Goal: Information Seeking & Learning: Understand process/instructions

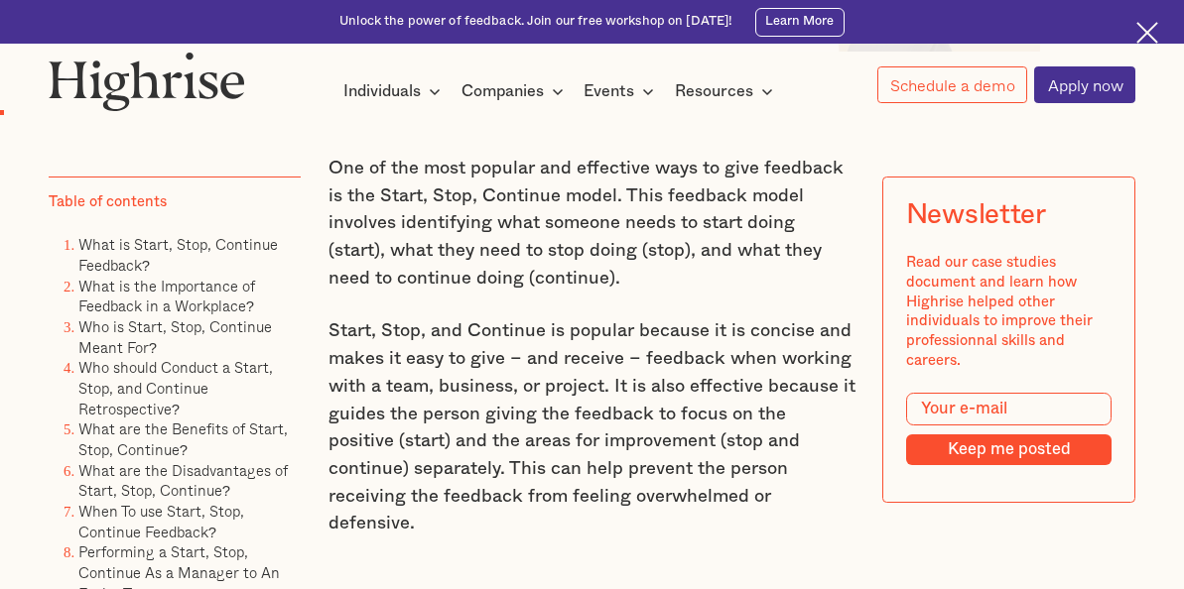
scroll to position [1105, 0]
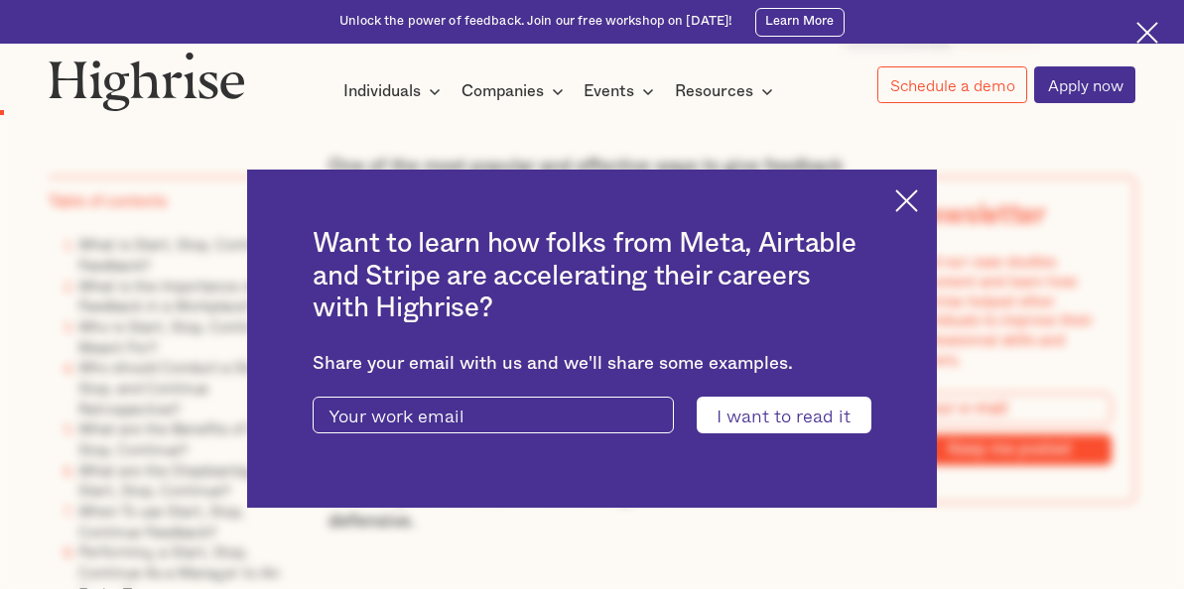
click at [909, 204] on img at bounding box center [906, 201] width 23 height 23
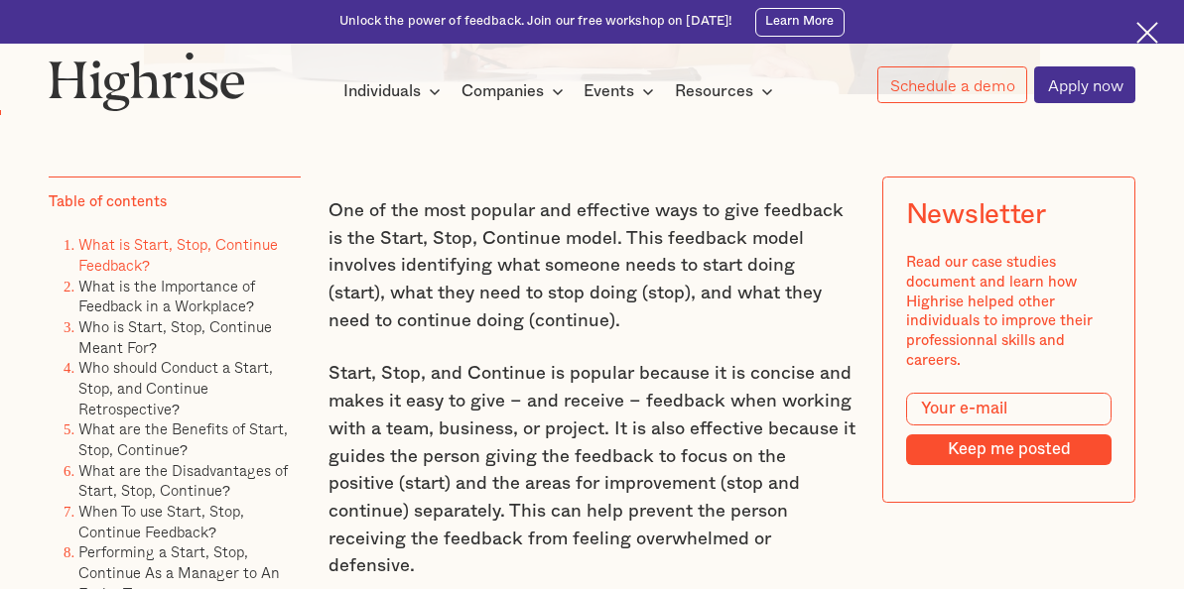
scroll to position [1061, 0]
click at [493, 252] on p "One of the most popular and effective ways to give feedback is the Start, Stop,…" at bounding box center [592, 265] width 528 height 138
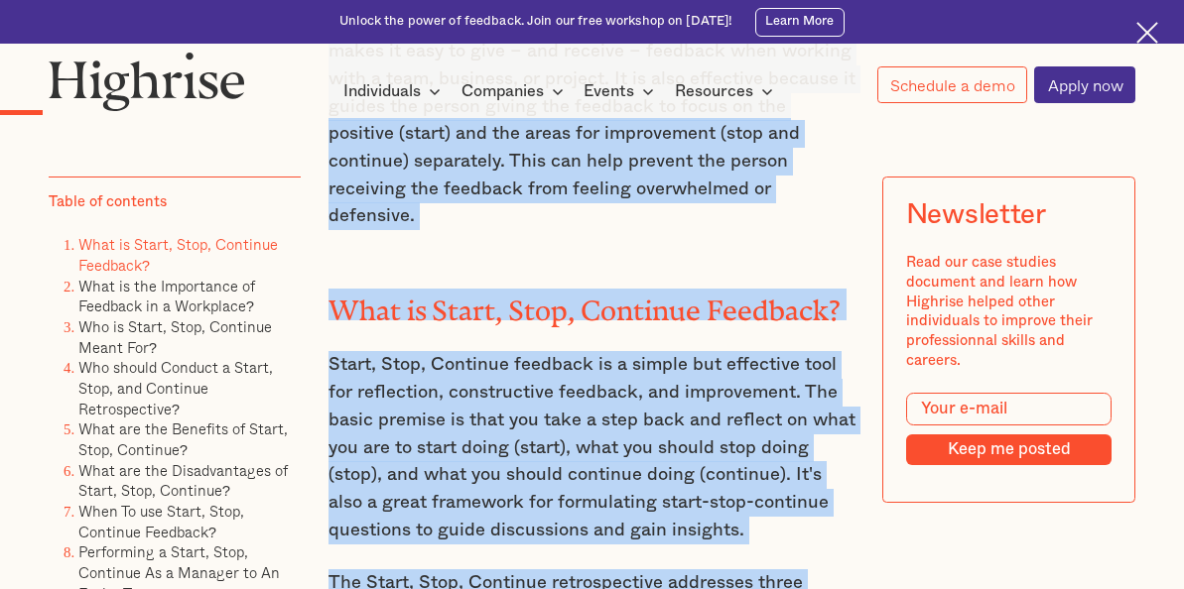
scroll to position [1589, 0]
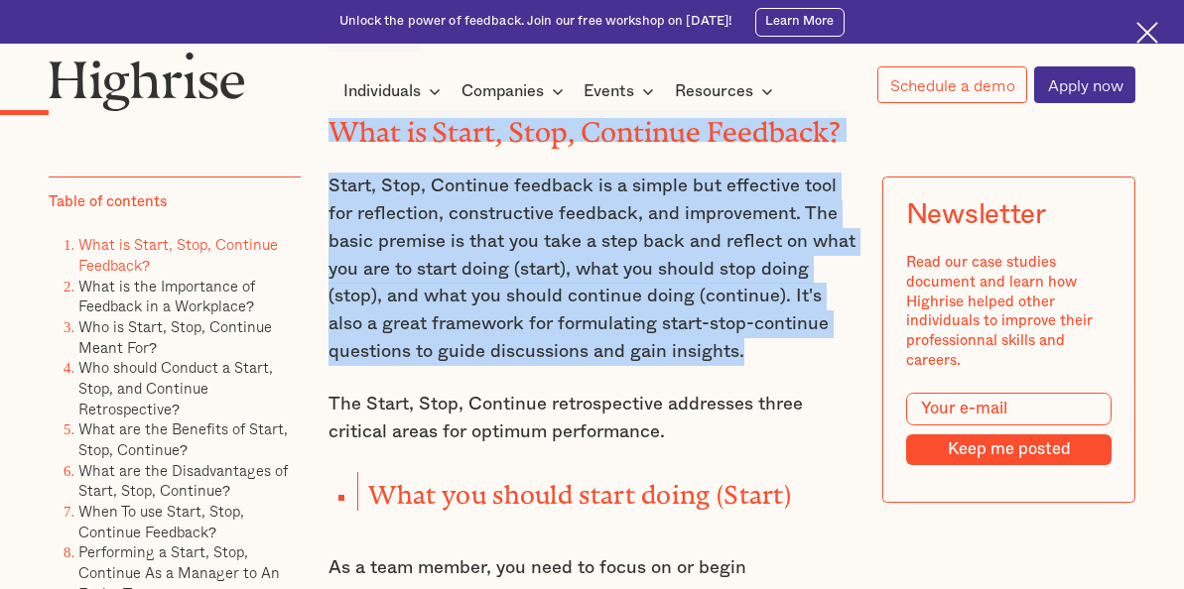
drag, startPoint x: 332, startPoint y: 208, endPoint x: 763, endPoint y: 329, distance: 447.4
copy div "t), what they need to stop doing (stop), and what they need to continue doing (…"
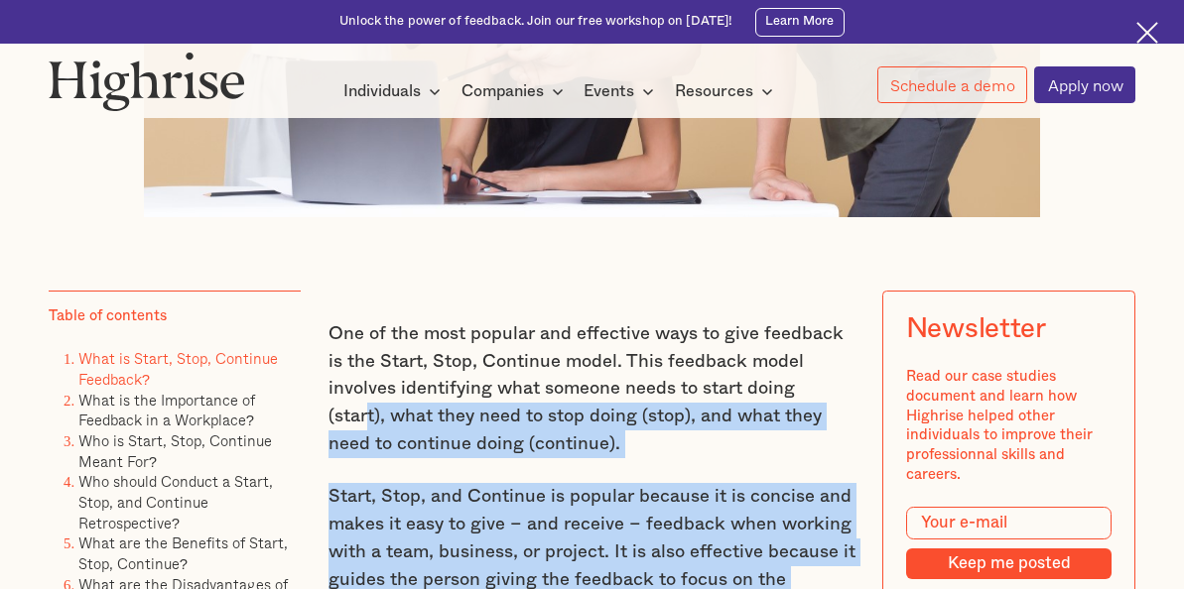
scroll to position [920, 0]
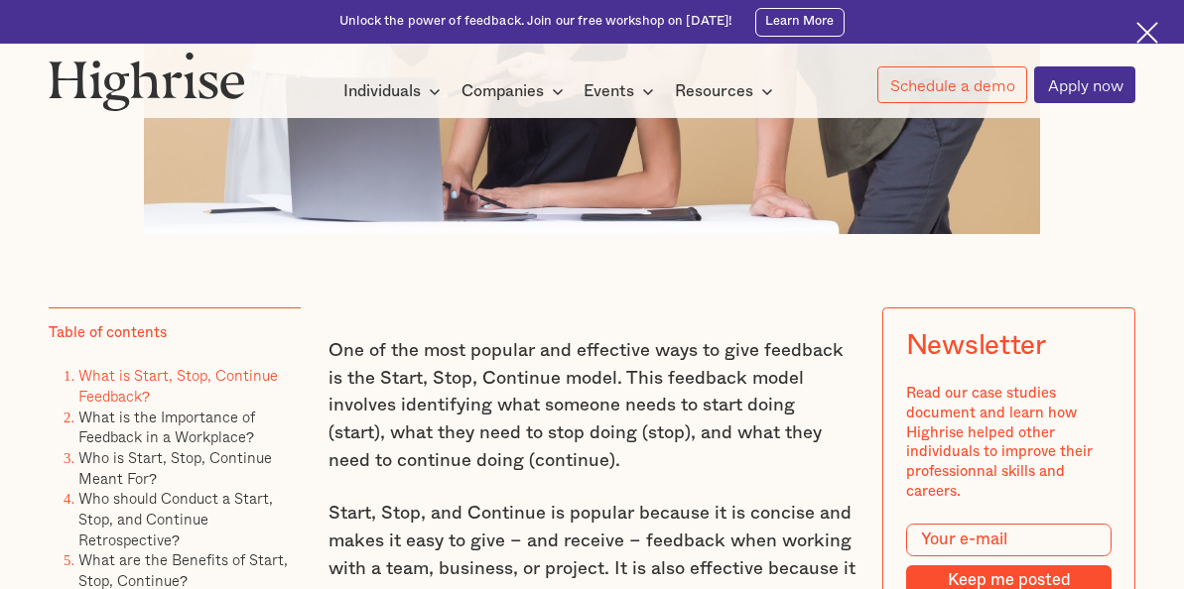
click at [336, 352] on p "One of the most popular and effective ways to give feedback is the Start, Stop,…" at bounding box center [592, 406] width 528 height 138
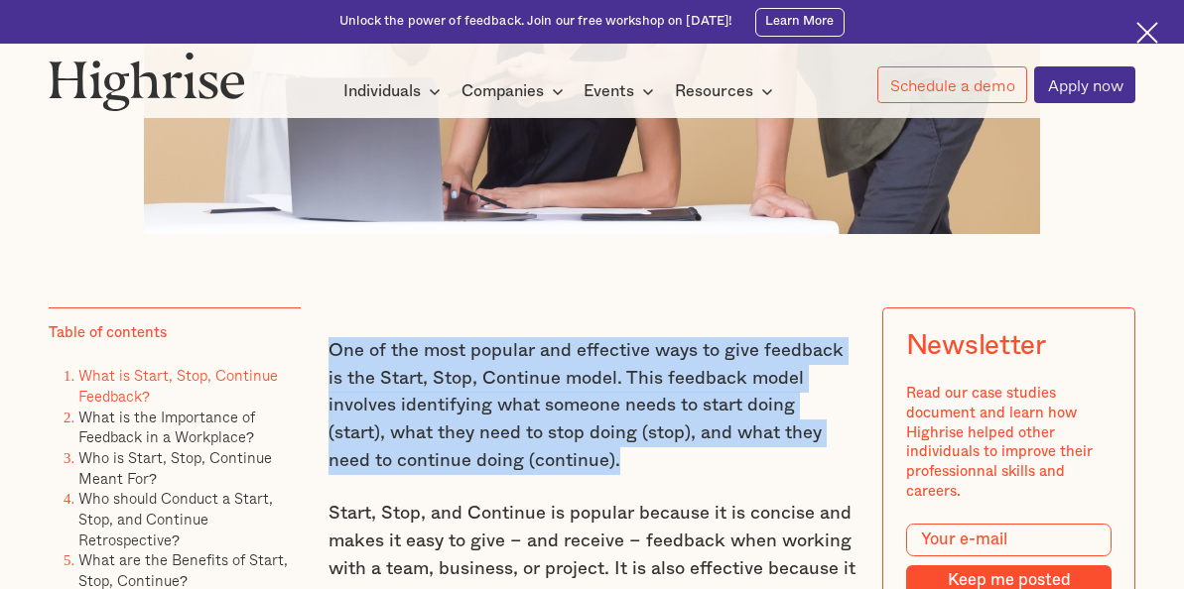
drag, startPoint x: 328, startPoint y: 347, endPoint x: 486, endPoint y: 446, distance: 185.9
click at [486, 446] on p "One of the most popular and effective ways to give feedback is the Start, Stop,…" at bounding box center [592, 406] width 528 height 138
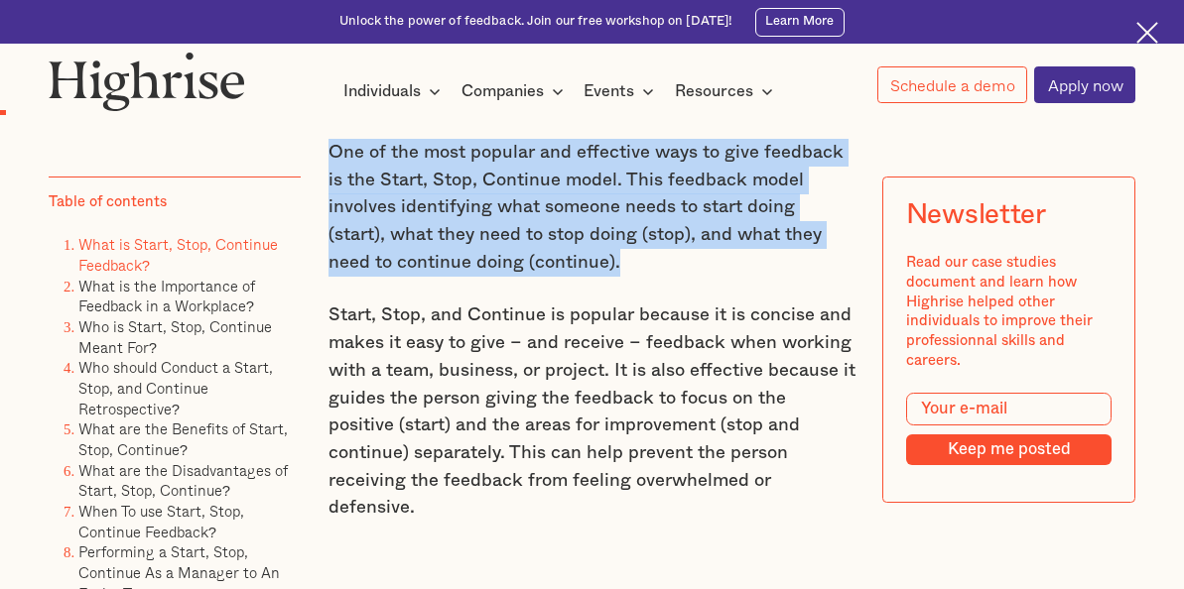
scroll to position [1035, 0]
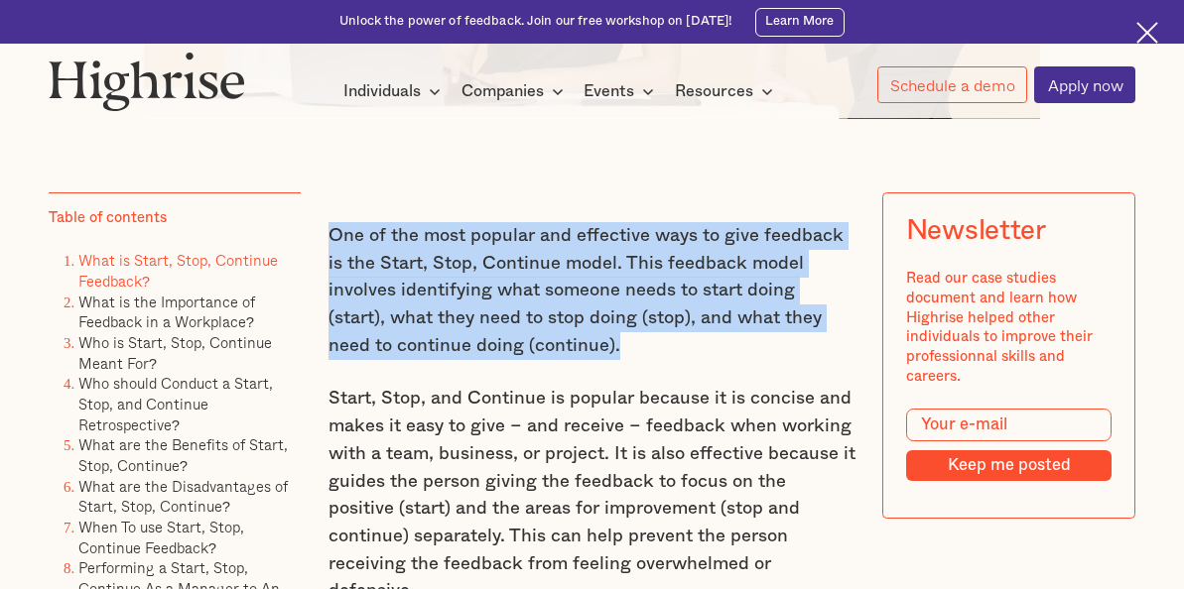
click at [451, 238] on p "One of the most popular and effective ways to give feedback is the Start, Stop,…" at bounding box center [592, 291] width 528 height 138
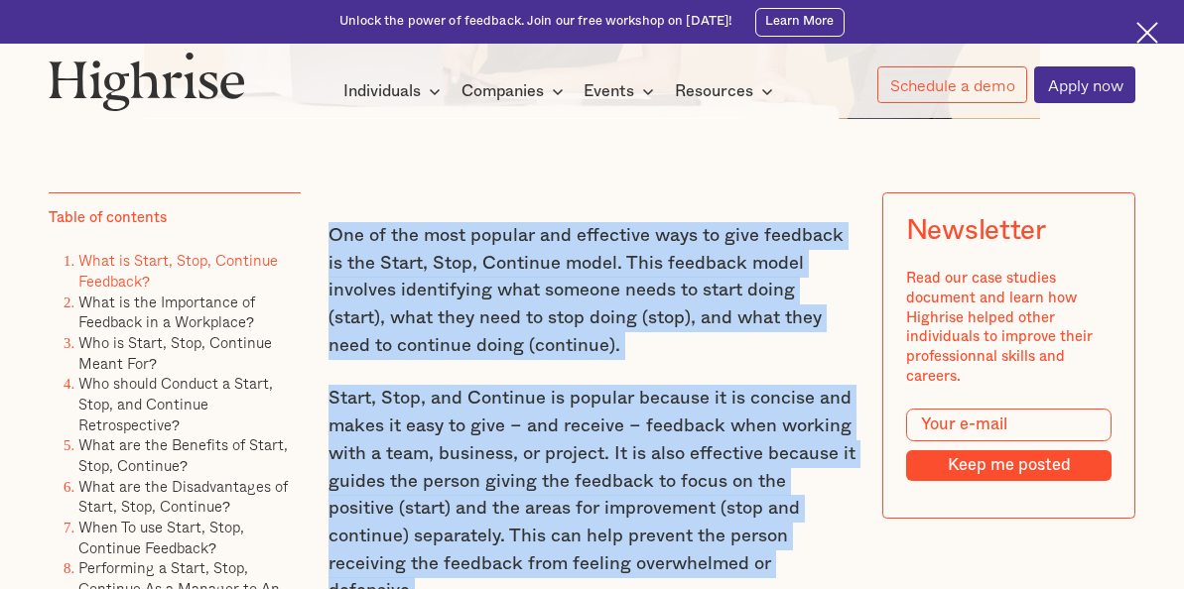
drag, startPoint x: 327, startPoint y: 223, endPoint x: 764, endPoint y: 563, distance: 553.1
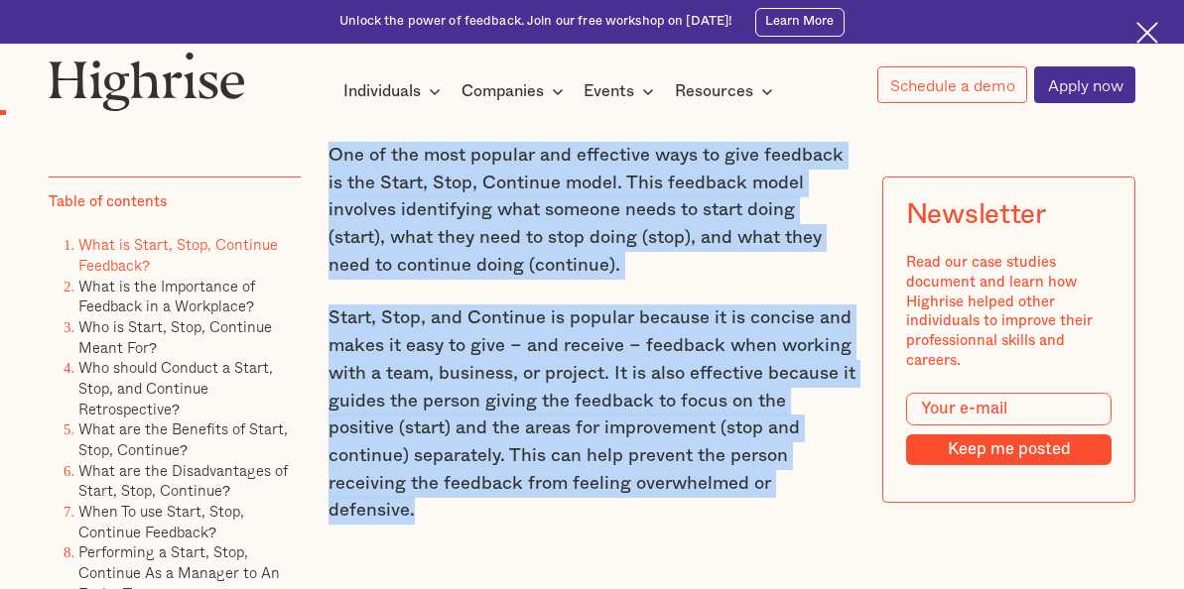
scroll to position [1125, 0]
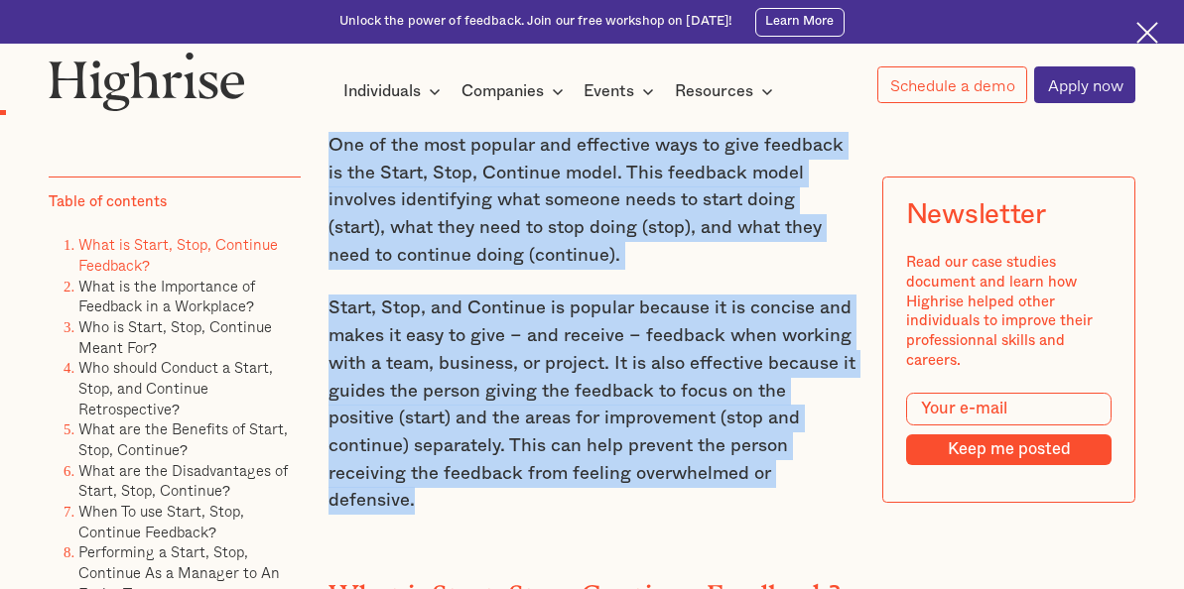
copy div "One of the most popular and effective ways to give feedback is the Start, Stop,…"
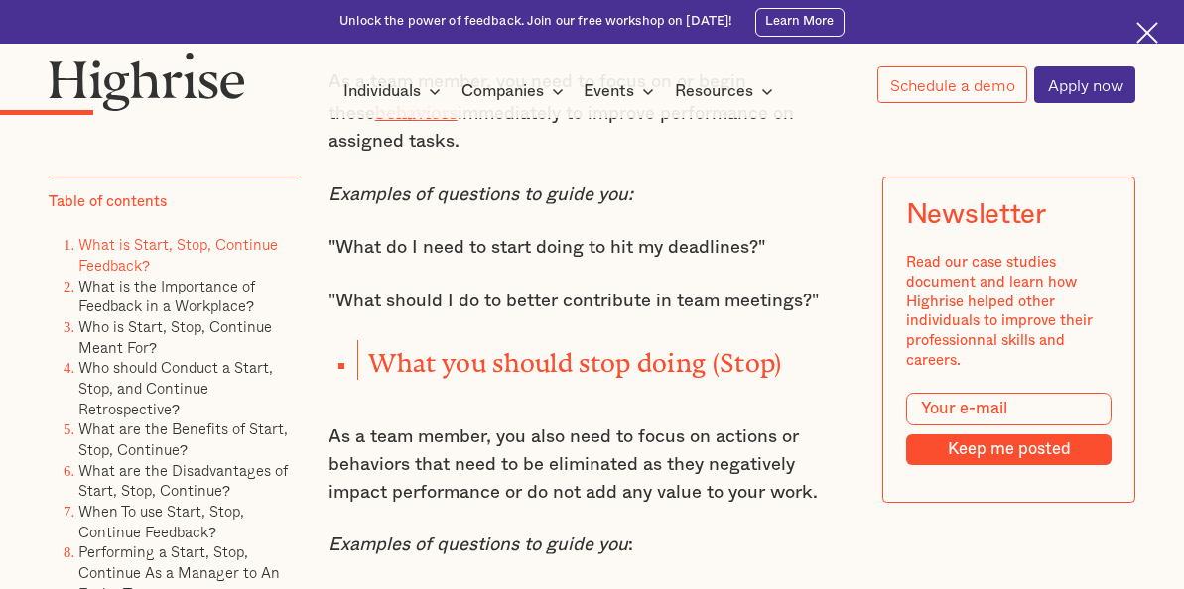
scroll to position [2053, 0]
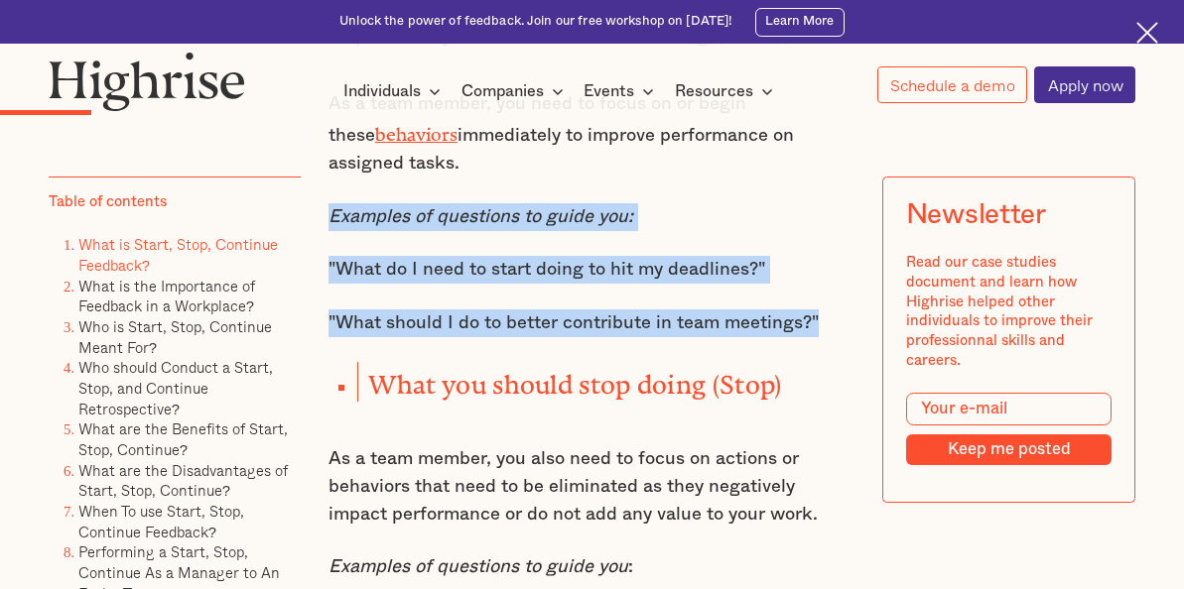
drag, startPoint x: 332, startPoint y: 180, endPoint x: 828, endPoint y: 293, distance: 508.0
click at [828, 293] on div "One of the most popular and effective ways to give feedback is the Start, Stop,…" at bounding box center [592, 516] width 528 height 2625
copy div "Examples of questions to guide you: "What do I need to start doing to hit my de…"
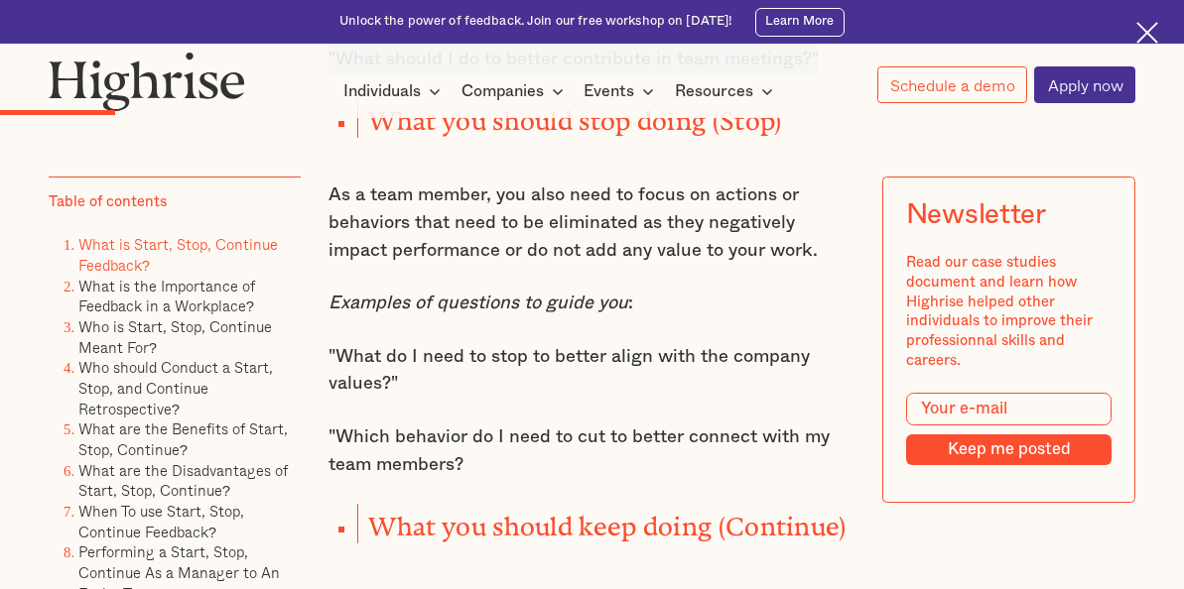
scroll to position [2321, 0]
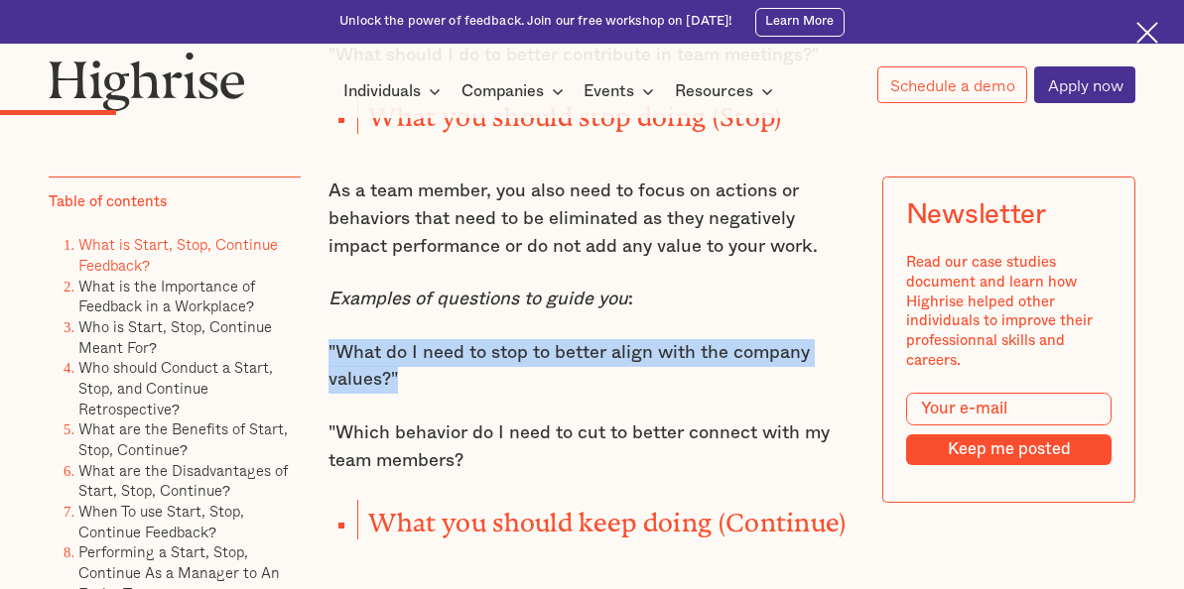
drag, startPoint x: 328, startPoint y: 307, endPoint x: 438, endPoint y: 343, distance: 115.2
click at [438, 343] on p ""What do I need to stop to better align with the company values?"" at bounding box center [592, 366] width 528 height 55
copy p ""What do I need to stop to better align with the company values?""
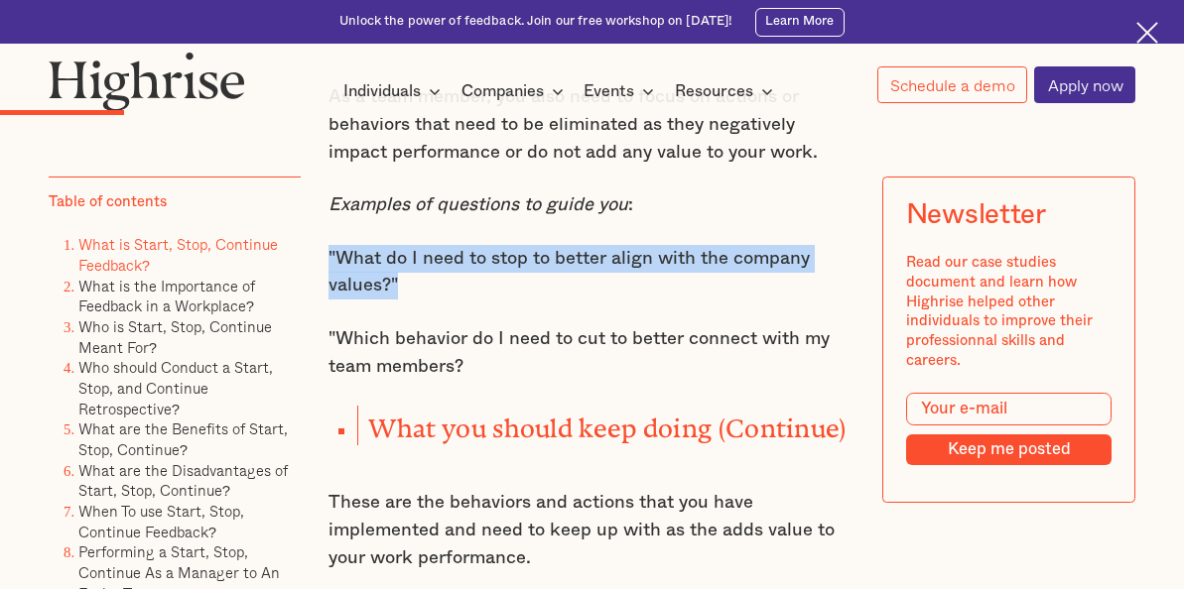
scroll to position [2421, 0]
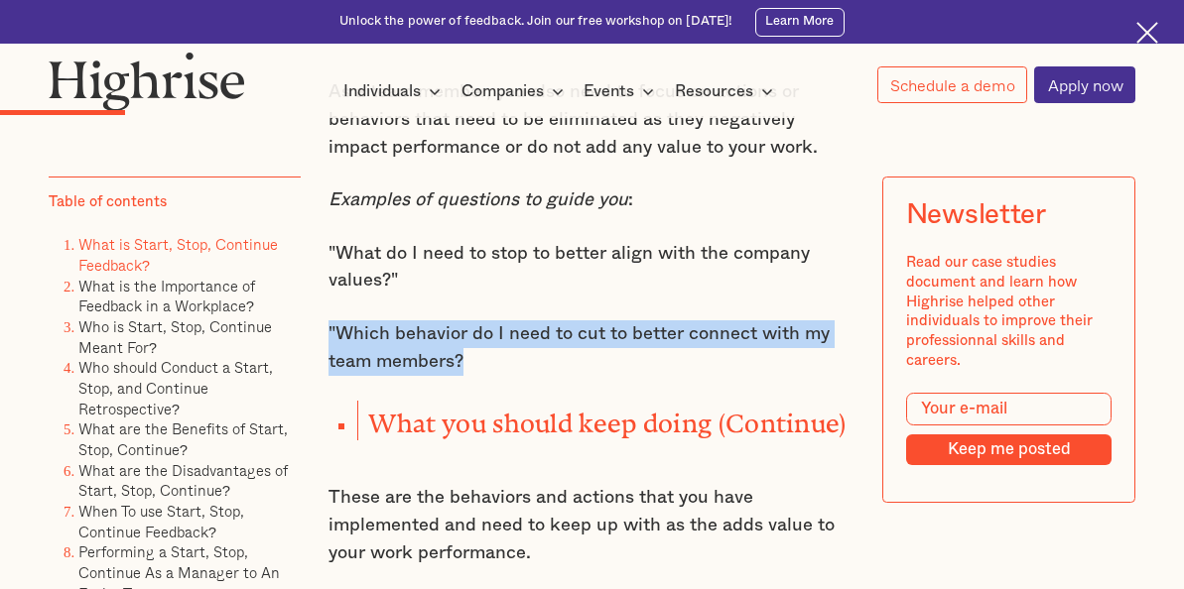
drag, startPoint x: 329, startPoint y: 293, endPoint x: 491, endPoint y: 321, distance: 164.1
click at [491, 321] on p ""Which behavior do I need to cut to better connect with my team members?" at bounding box center [592, 348] width 528 height 55
copy p ""Which behavior do I need to cut to better connect with my team members?"
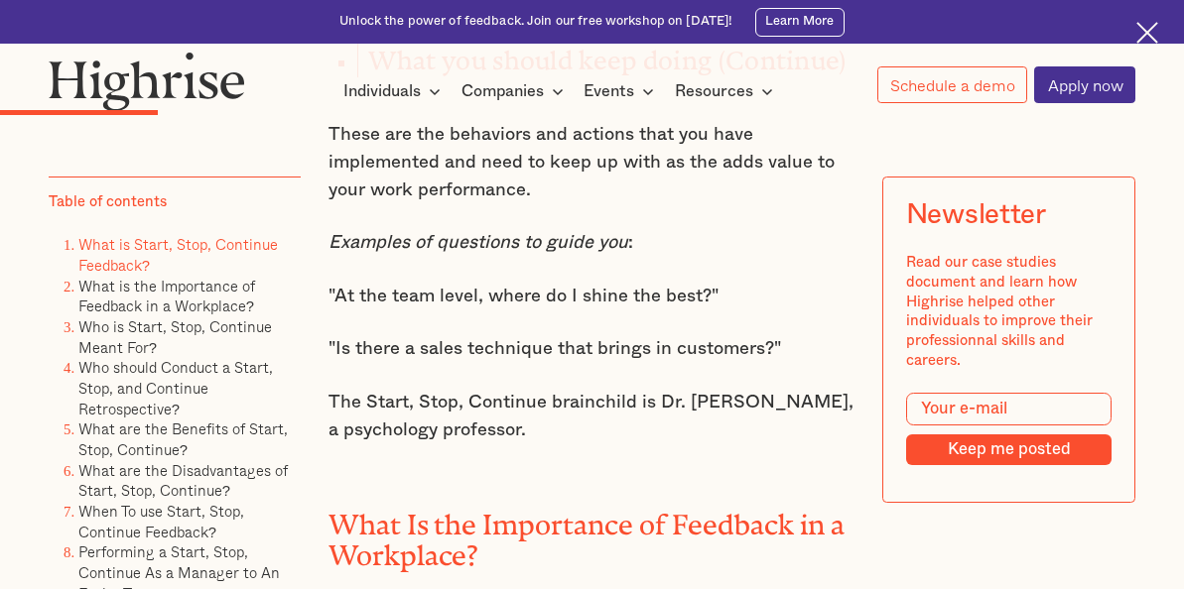
scroll to position [2771, 0]
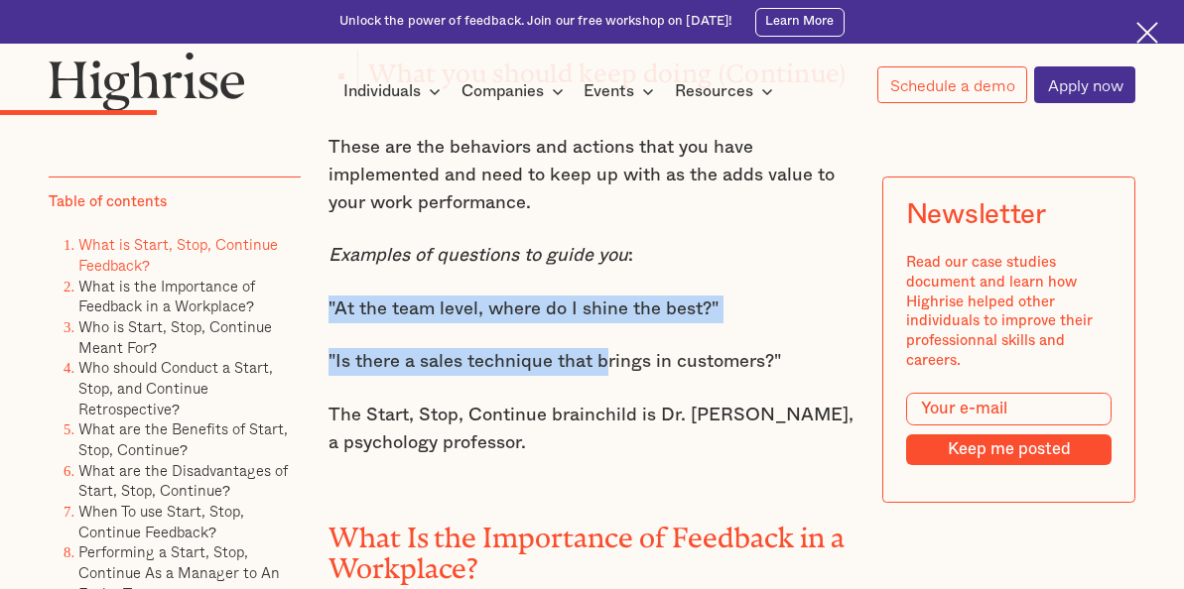
drag, startPoint x: 324, startPoint y: 256, endPoint x: 616, endPoint y: 315, distance: 298.6
click at [785, 348] on p ""Is there a sales technique that brings in customers?"" at bounding box center [592, 362] width 528 height 28
copy div ""At the team level, where do I shine the best?" "Is there a sales technique tha…"
